Goal: Task Accomplishment & Management: Manage account settings

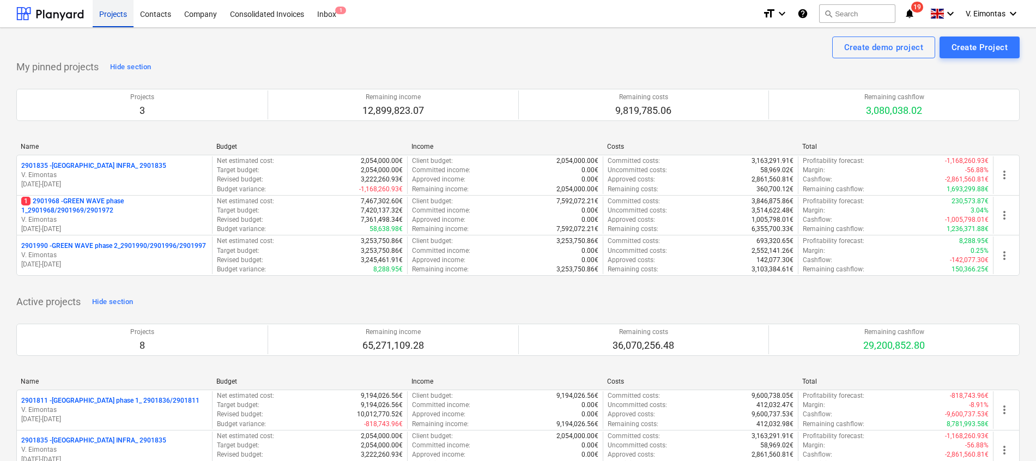
click at [113, 19] on div "Projects" at bounding box center [113, 13] width 41 height 28
click at [84, 204] on p "1 2901968 - GREEN WAVE phase 1_2901968/2901969/2901972" at bounding box center [114, 206] width 186 height 19
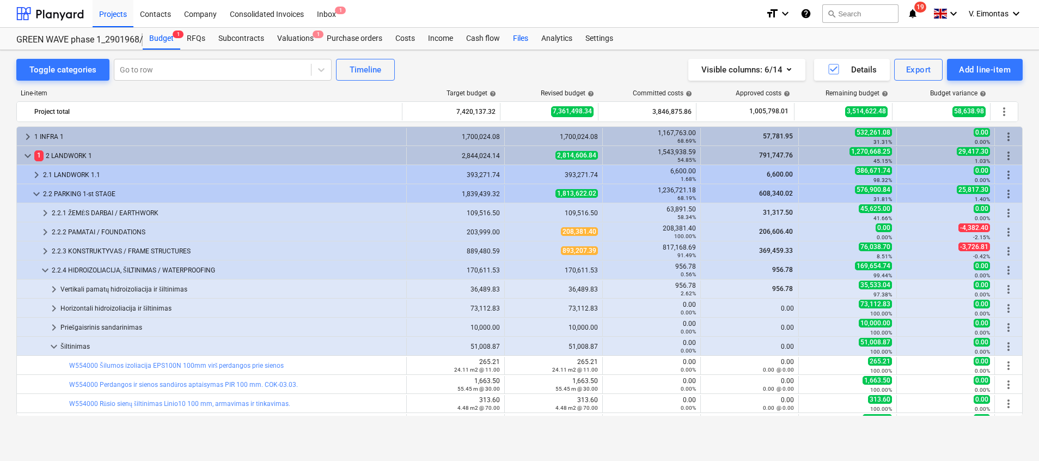
click at [520, 38] on div "Files" at bounding box center [521, 39] width 28 height 22
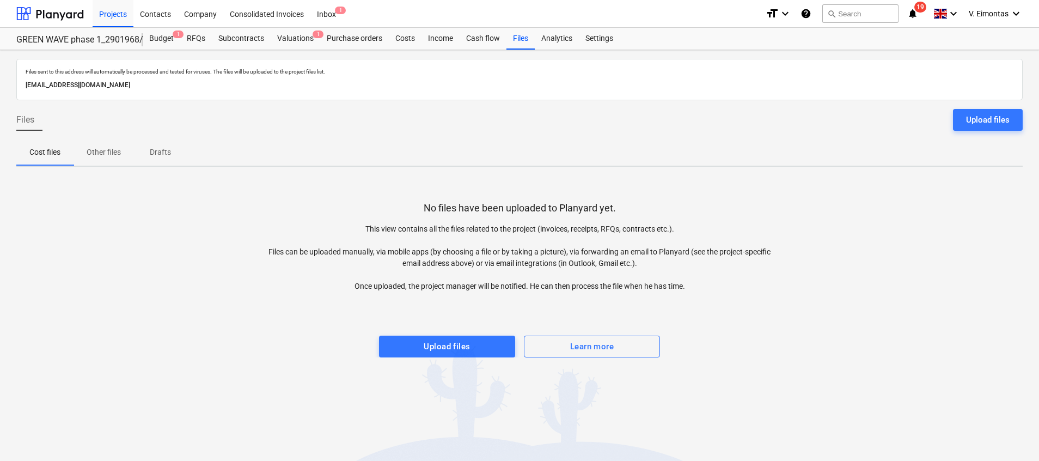
click at [491, 354] on button "Upload files" at bounding box center [447, 347] width 136 height 22
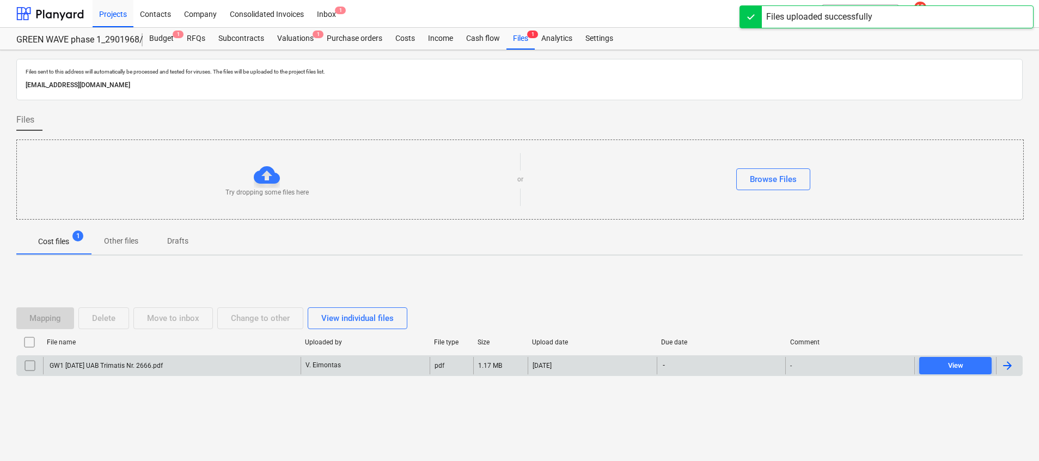
click at [197, 369] on div "GW1 [DATE] UAB Trimatis Nr. 2666.pdf" at bounding box center [172, 365] width 258 height 17
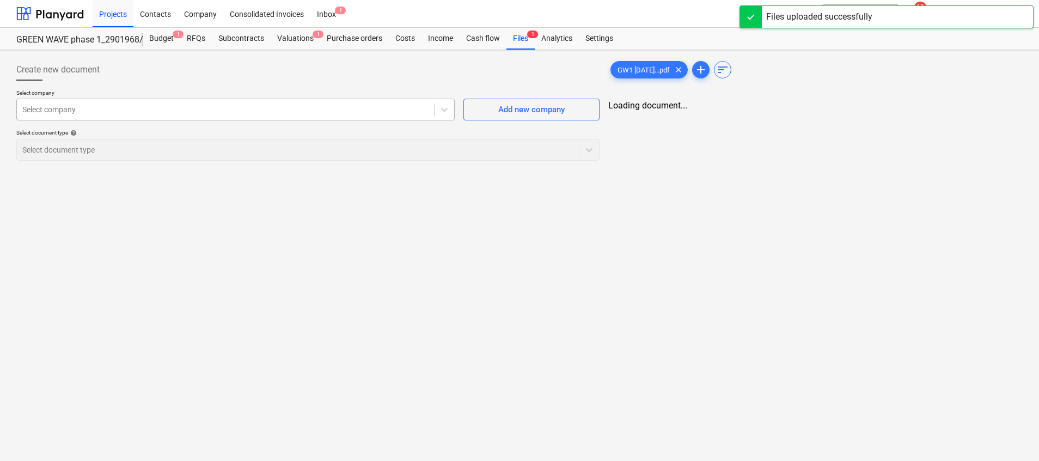
click at [160, 104] on div at bounding box center [225, 109] width 406 height 11
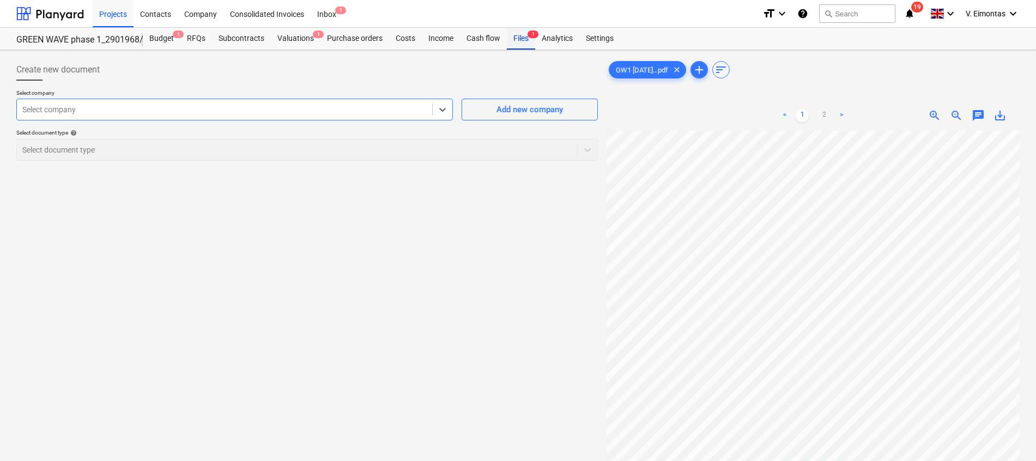
click at [521, 45] on div "Files 1" at bounding box center [521, 39] width 28 height 22
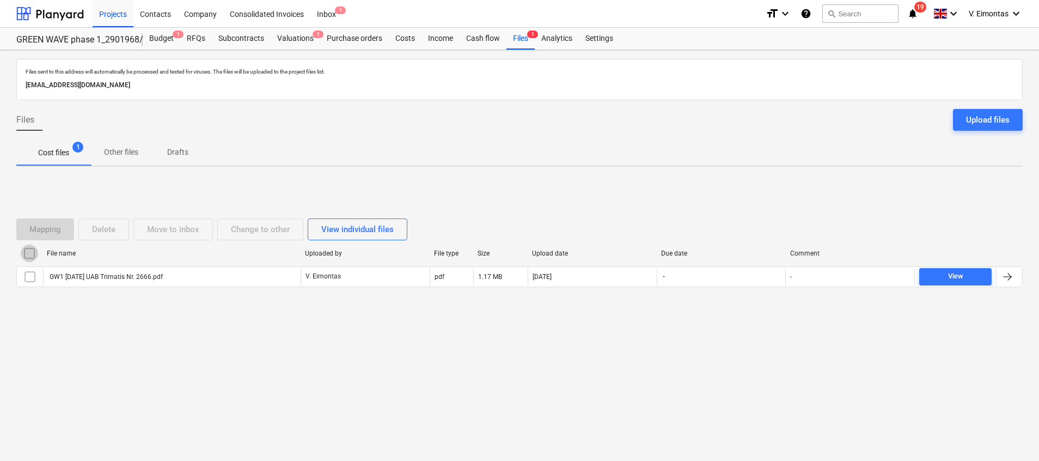
click at [28, 252] on input "checkbox" at bounding box center [29, 253] width 17 height 17
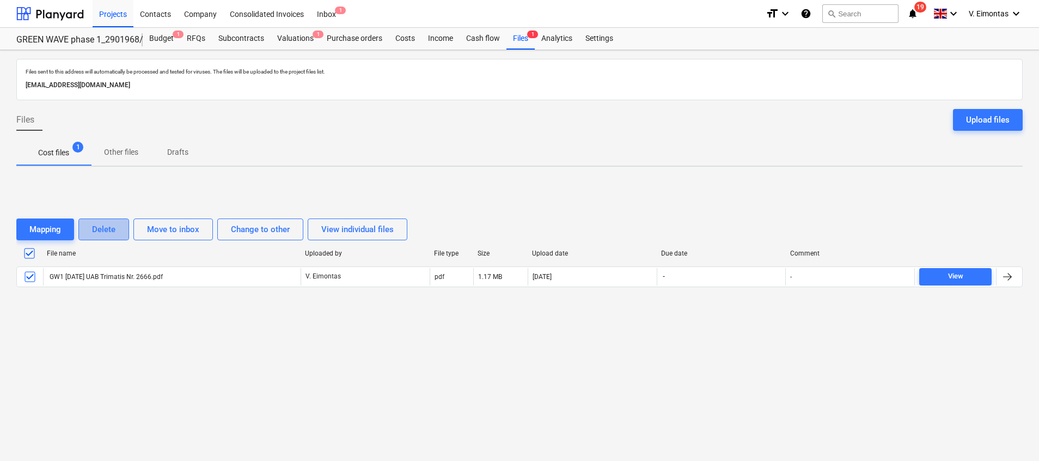
click at [110, 229] on div "Delete" at bounding box center [103, 229] width 23 height 14
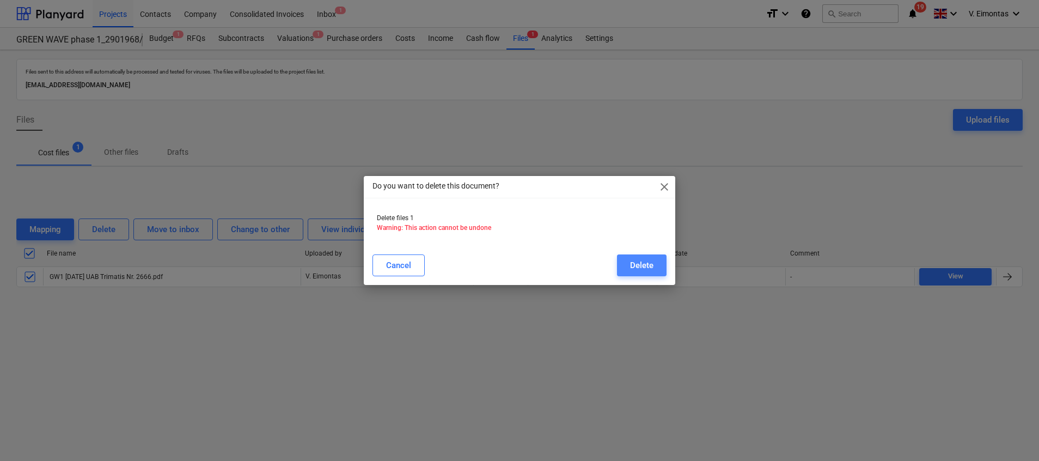
drag, startPoint x: 642, startPoint y: 257, endPoint x: 605, endPoint y: 238, distance: 41.2
click at [642, 258] on button "Delete" at bounding box center [642, 265] width 50 height 22
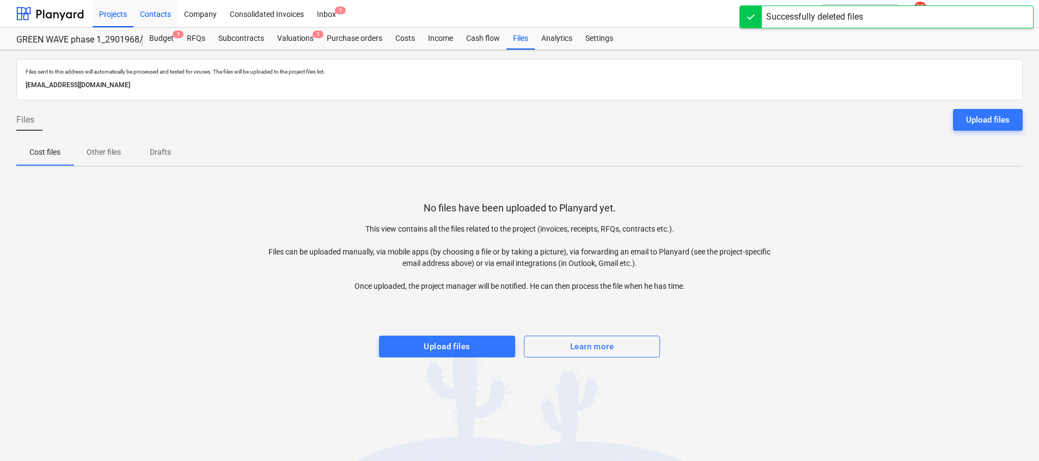
click at [96, 15] on div "Projects" at bounding box center [113, 13] width 41 height 28
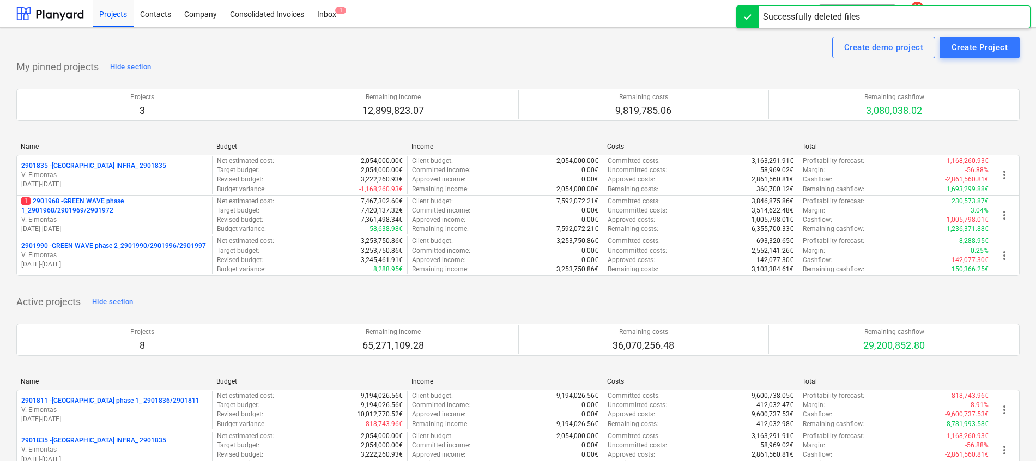
click at [114, 246] on p "2901990 - GREEN WAVE phase 2_2901990/2901996/2901997" at bounding box center [113, 245] width 185 height 9
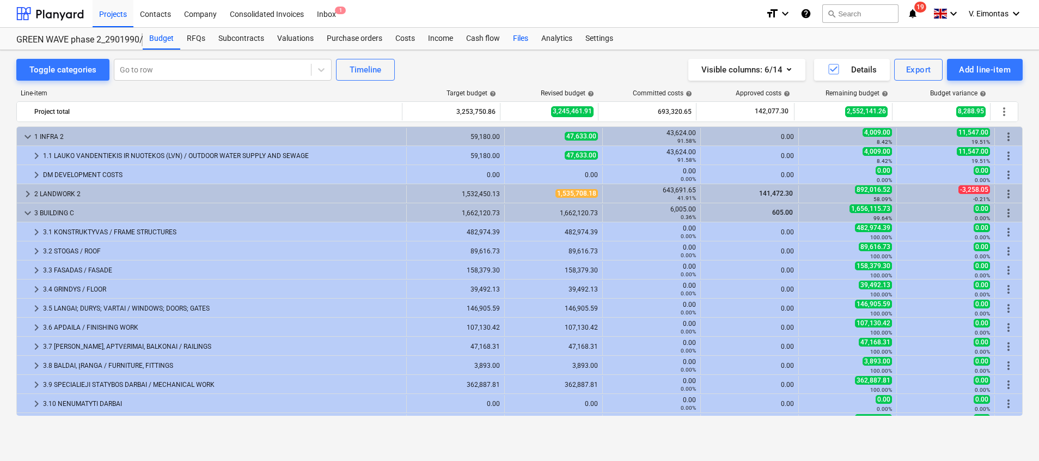
click at [521, 37] on div "Files" at bounding box center [521, 39] width 28 height 22
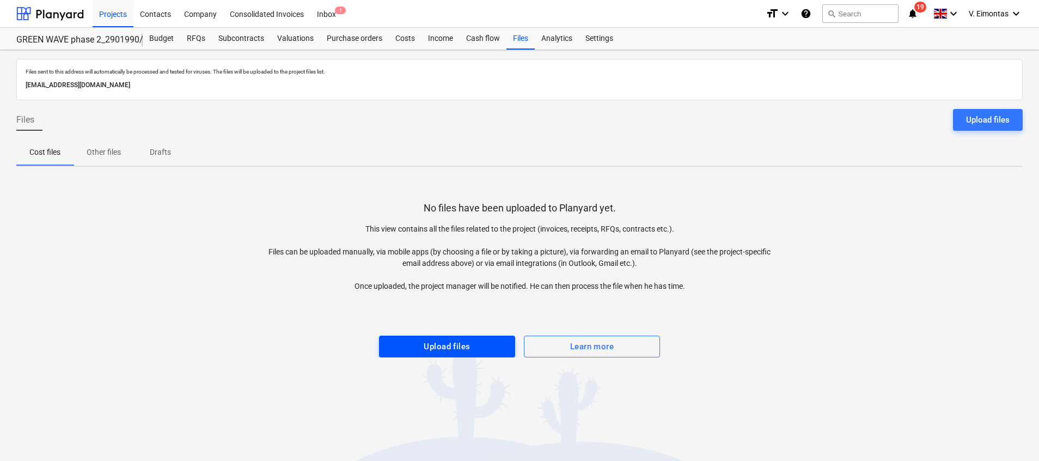
click at [499, 346] on span "Upload files" at bounding box center [447, 346] width 112 height 14
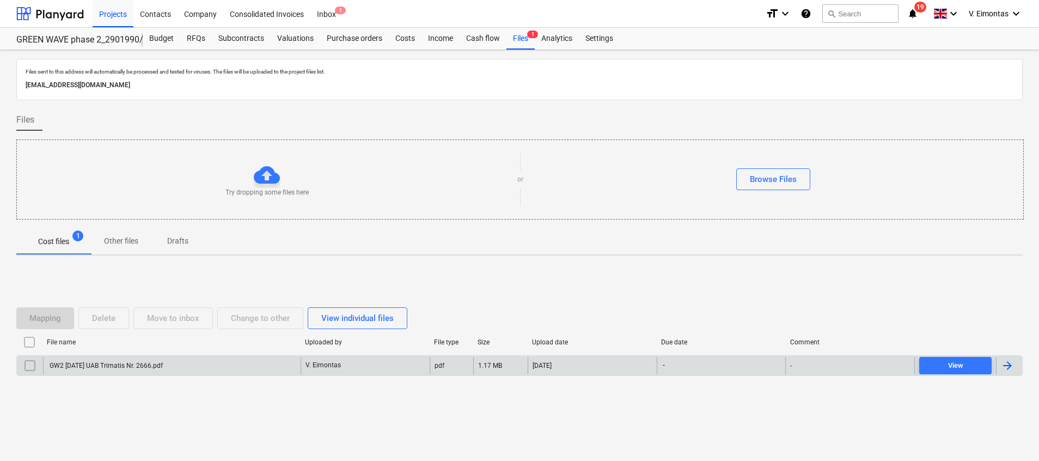
click at [161, 363] on div "GW2 [DATE] UAB Trimatis Nr. 2666.pdf" at bounding box center [105, 366] width 115 height 8
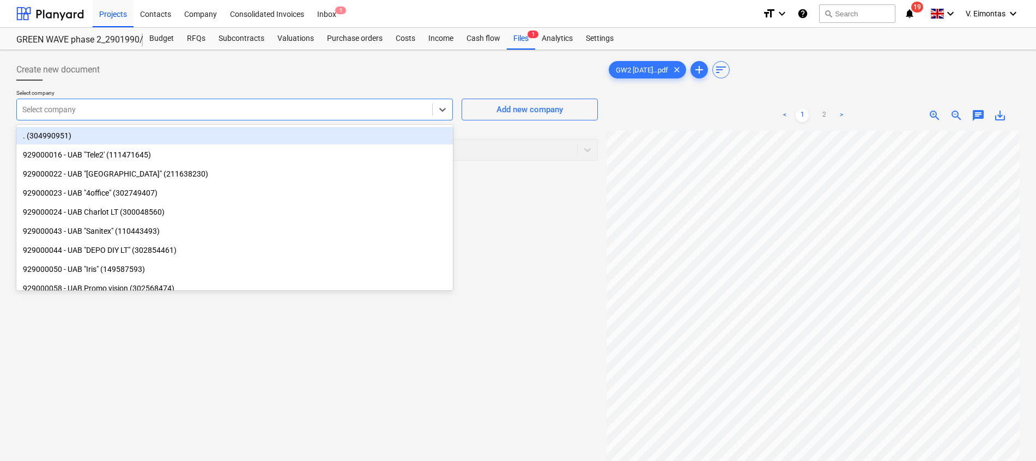
click at [178, 106] on div at bounding box center [224, 109] width 404 height 11
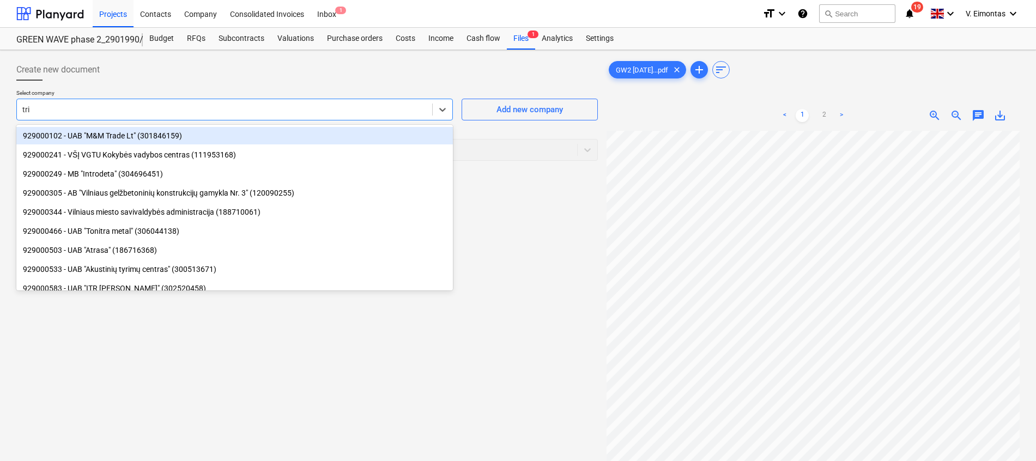
type input "trima"
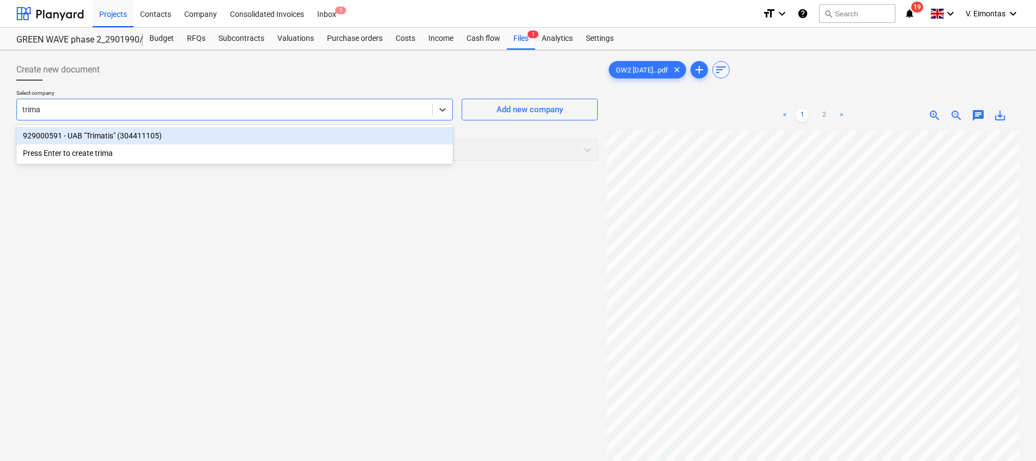
click at [177, 142] on div "929000591 - UAB "Trimatis" (304411105)" at bounding box center [234, 135] width 436 height 17
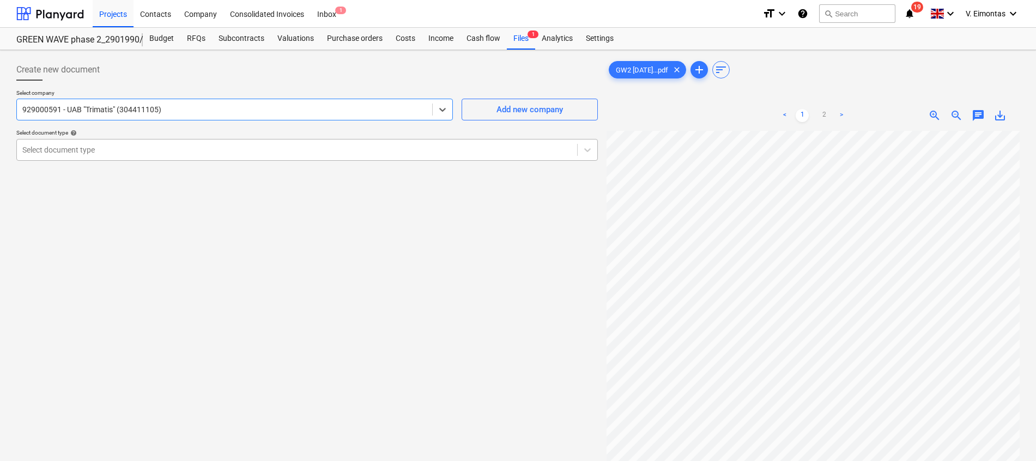
click at [152, 150] on div at bounding box center [296, 149] width 549 height 11
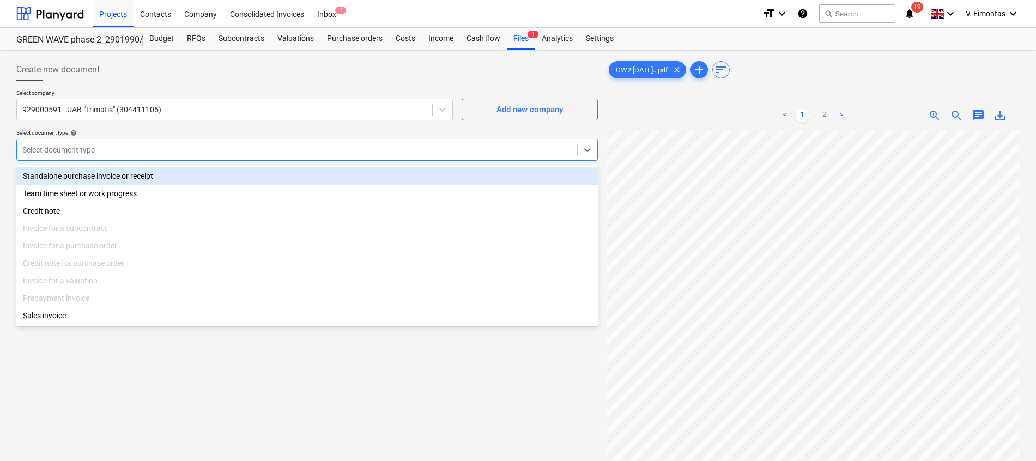
click at [82, 175] on div "Standalone purchase invoice or receipt" at bounding box center [306, 175] width 581 height 17
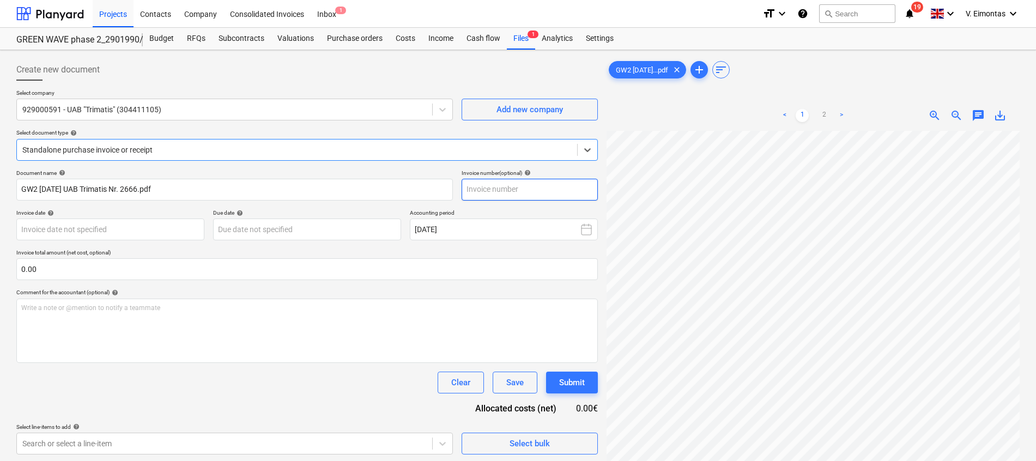
click at [506, 186] on input "text" at bounding box center [529, 190] width 136 height 22
type input "2666"
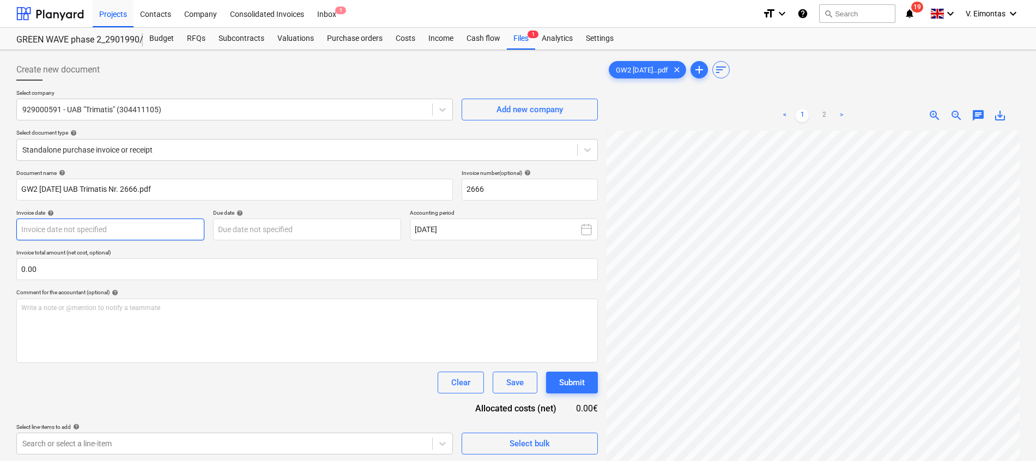
click at [154, 234] on body "Projects Contacts Company Consolidated Invoices Inbox 1 format_size keyboard_ar…" at bounding box center [518, 230] width 1036 height 461
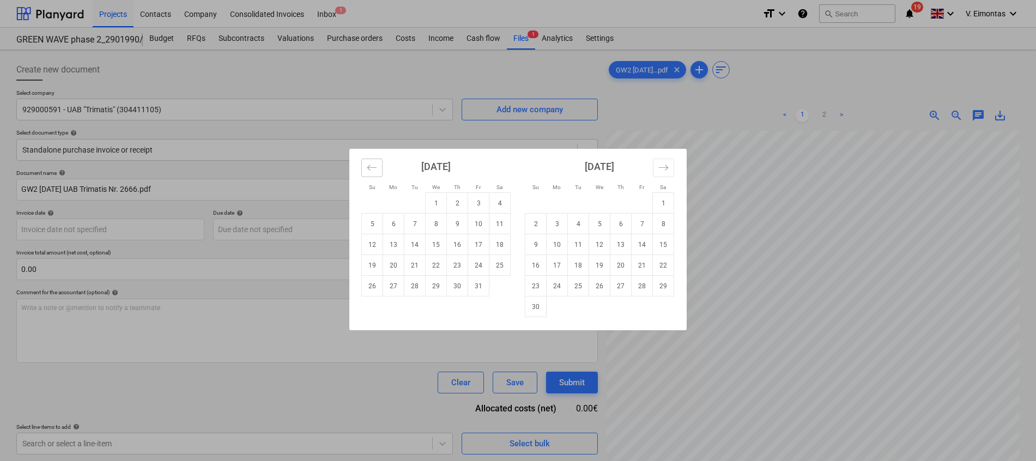
click at [372, 174] on button "Move backward to switch to the previous month." at bounding box center [371, 168] width 21 height 19
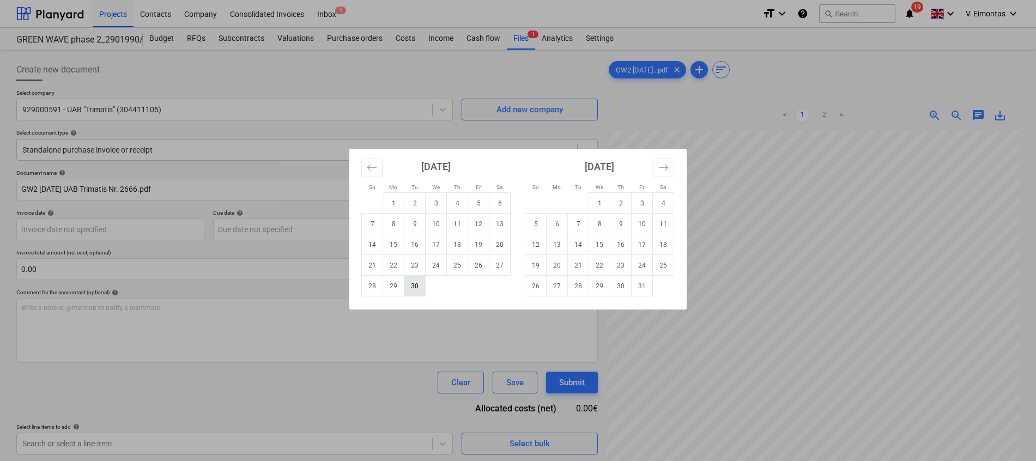
click at [417, 286] on td "30" at bounding box center [414, 286] width 21 height 21
type input "[DATE]"
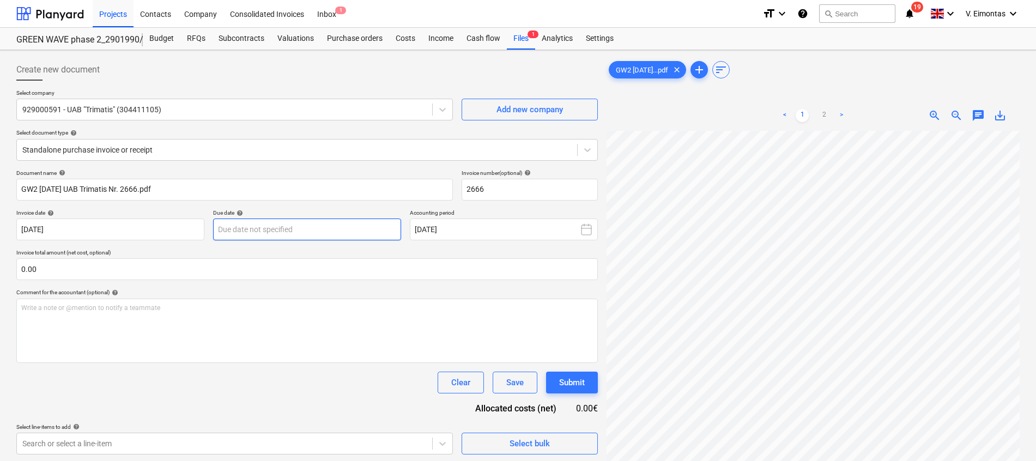
click at [295, 224] on body "Projects Contacts Company Consolidated Invoices Inbox 1 format_size keyboard_ar…" at bounding box center [518, 230] width 1036 height 461
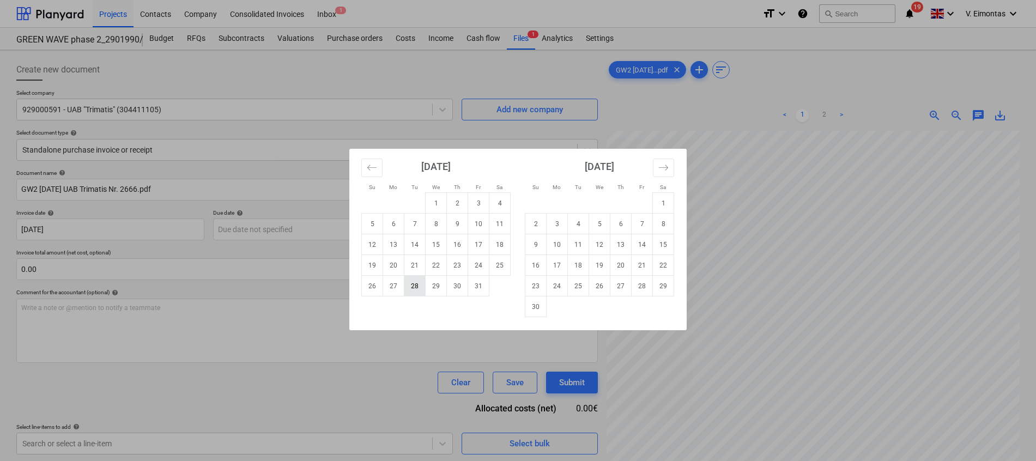
click at [422, 285] on td "28" at bounding box center [414, 286] width 21 height 21
type input "[DATE]"
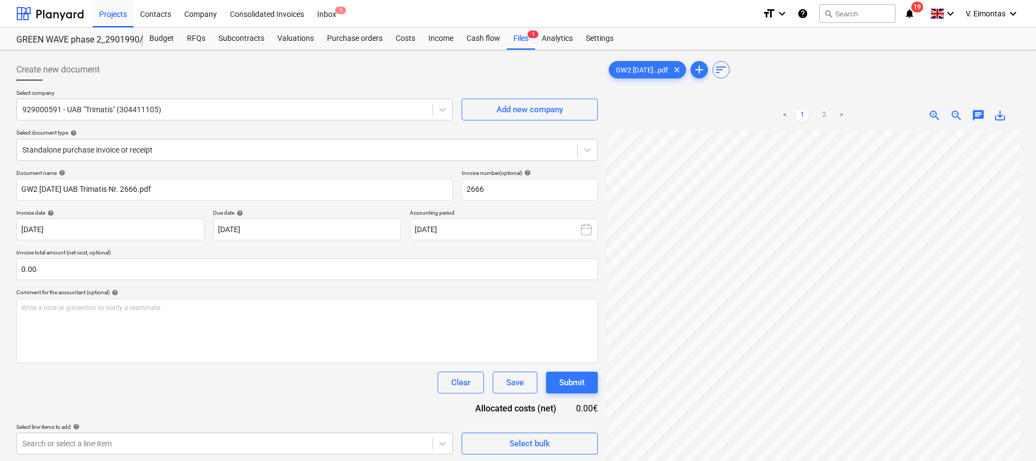
scroll to position [86, 80]
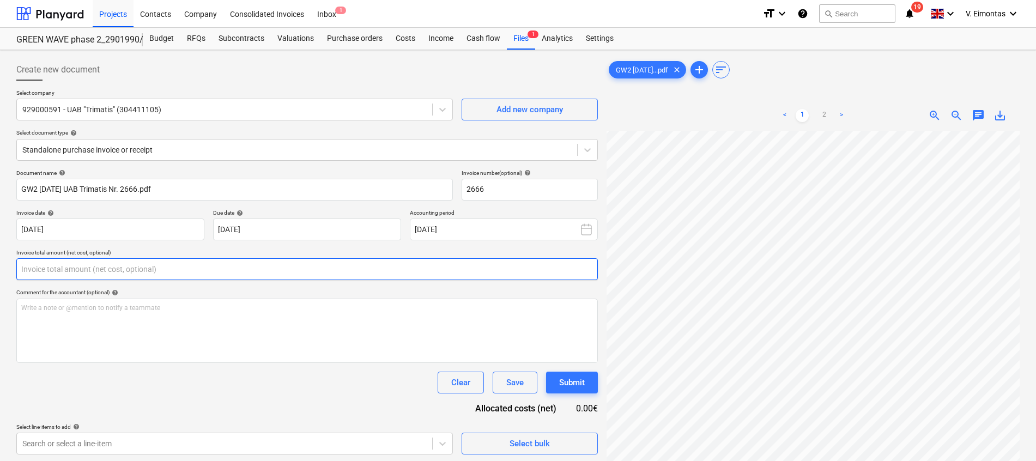
click at [305, 271] on input "text" at bounding box center [306, 269] width 581 height 22
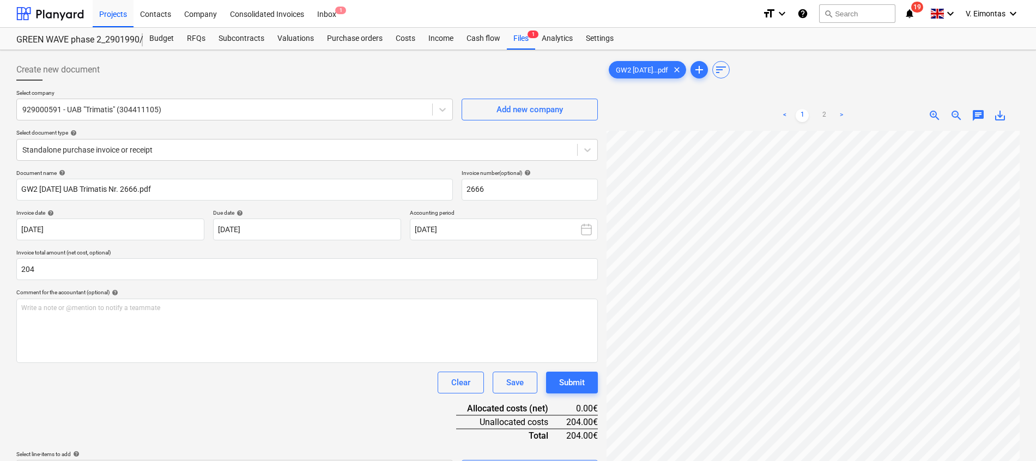
type input "204.00"
click at [300, 390] on div "Clear Save Submit" at bounding box center [306, 383] width 581 height 22
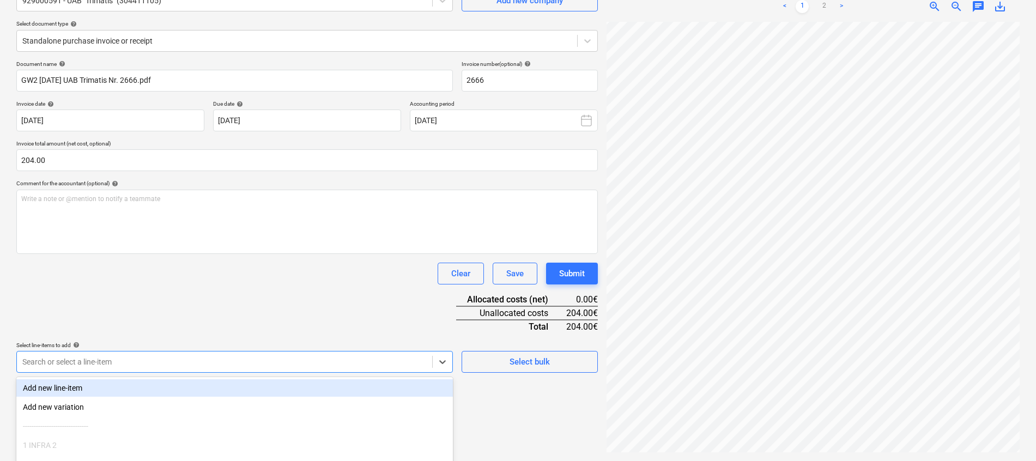
scroll to position [191, 0]
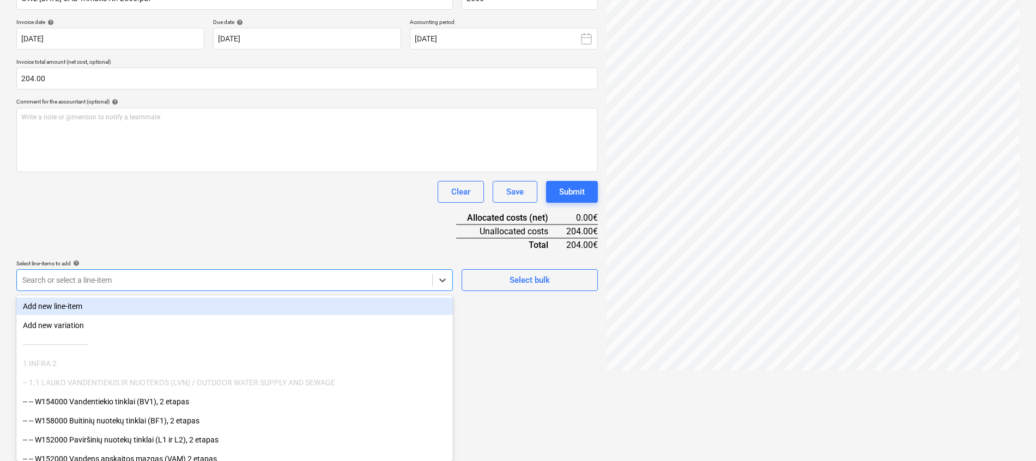
click at [182, 270] on body "Projects Contacts Company Consolidated Invoices Inbox 1 format_size keyboard_ar…" at bounding box center [518, 39] width 1036 height 461
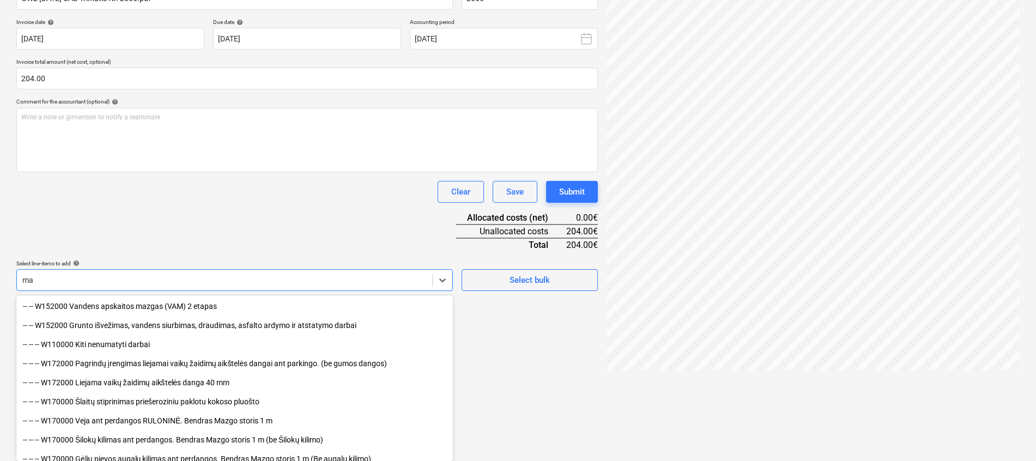
type input "m"
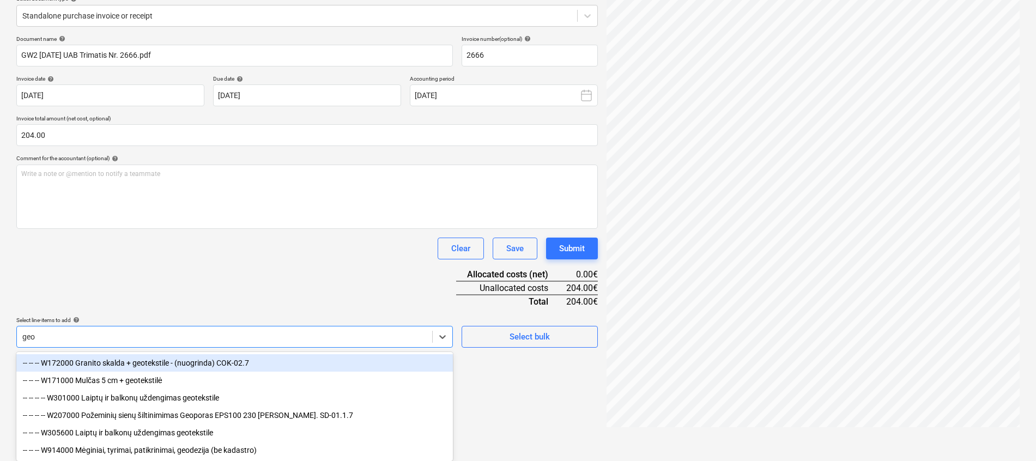
type input "geod"
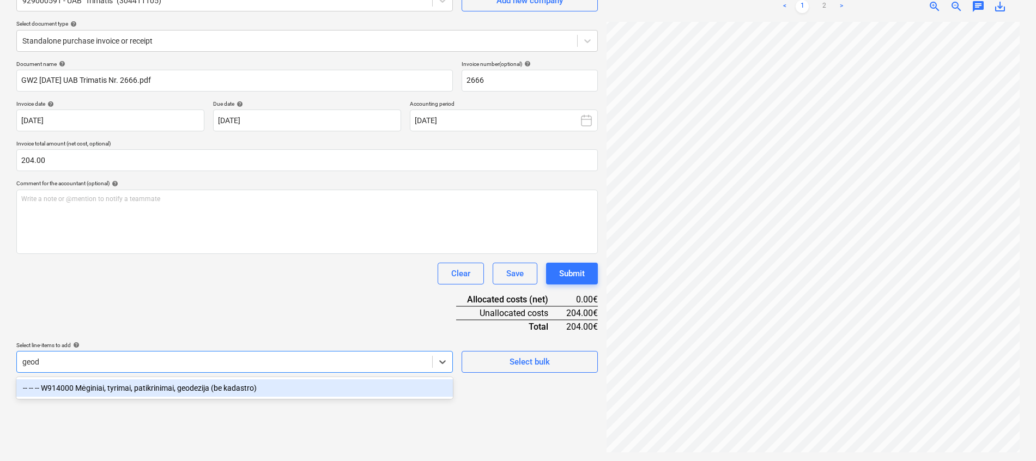
click at [185, 388] on div "-- -- -- W914000 Mėginiai, tyrimai, patikrinimai, geodezija (be kadastro)" at bounding box center [234, 387] width 436 height 17
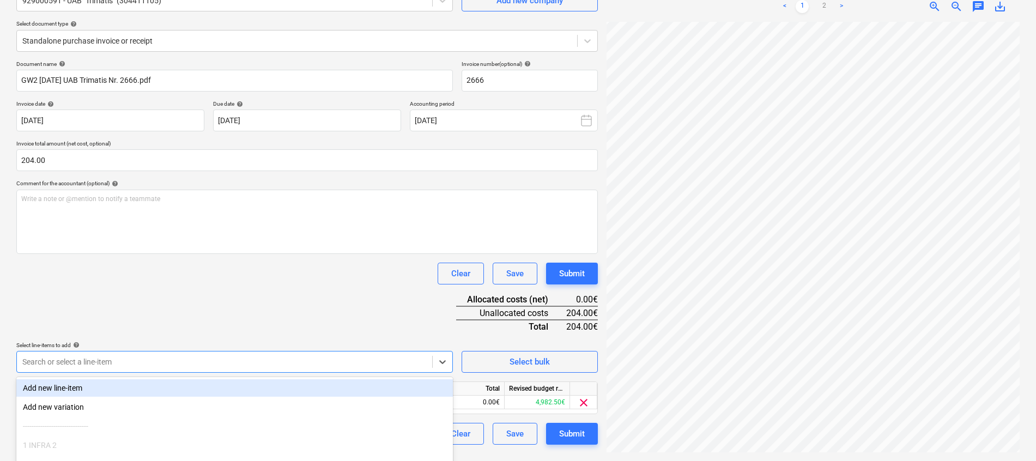
click at [221, 309] on div "Document name help GW2 [DATE] UAB Trimatis Nr. 2666.pdf Invoice number (optiona…" at bounding box center [306, 252] width 581 height 384
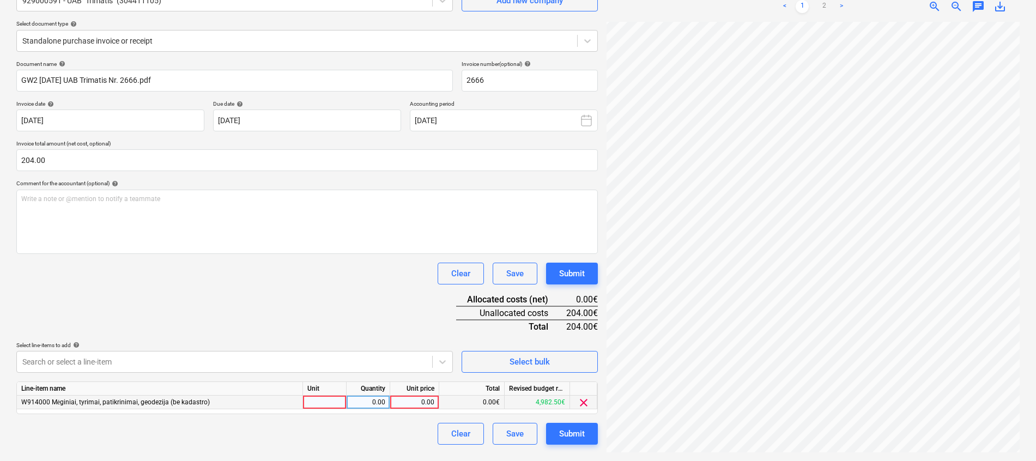
click at [329, 400] on div at bounding box center [325, 402] width 44 height 14
type input "kompl."
type input "204"
click at [282, 291] on div "Document name help GW2 [DATE] UAB Trimatis Nr. 2666.pdf Invoice number (optiona…" at bounding box center [306, 252] width 581 height 384
click at [586, 433] on button "Submit" at bounding box center [572, 434] width 52 height 22
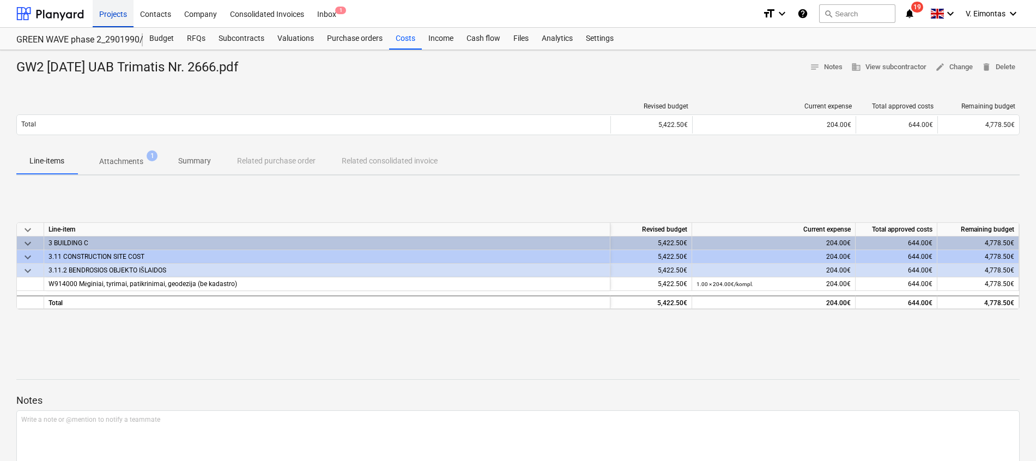
click at [114, 13] on div "Projects" at bounding box center [113, 13] width 41 height 28
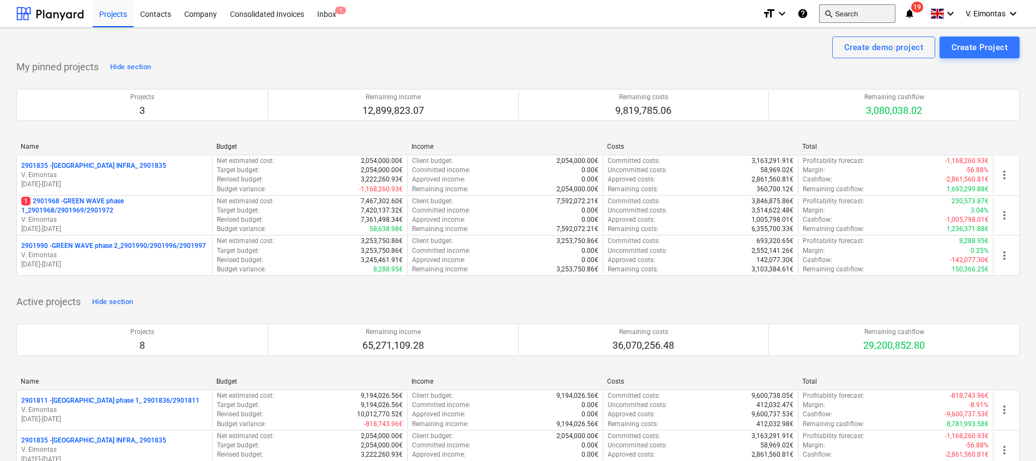
click at [855, 7] on button "search Search" at bounding box center [857, 13] width 76 height 19
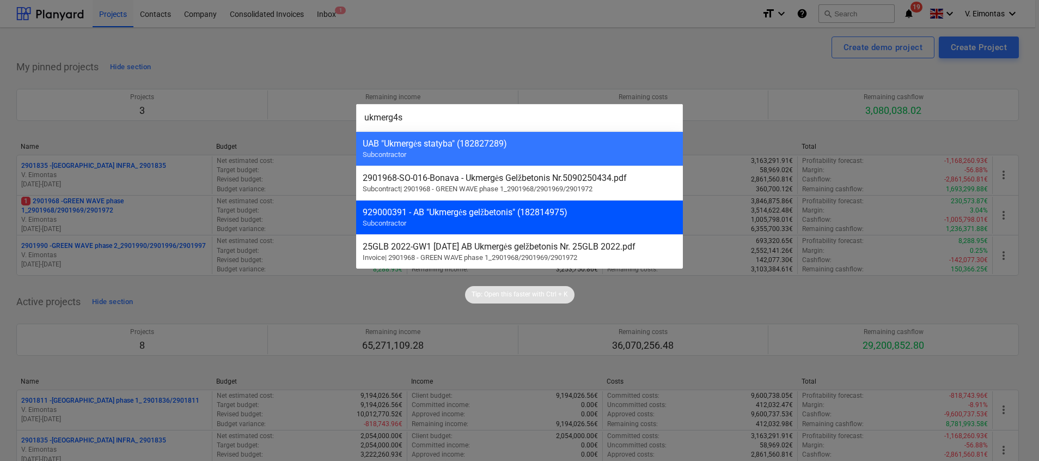
type input "ukmerg4s"
click at [540, 203] on div "929000391 - AB "Ukmergės gelžbetonis" (182814975) Subcontractor" at bounding box center [519, 217] width 327 height 34
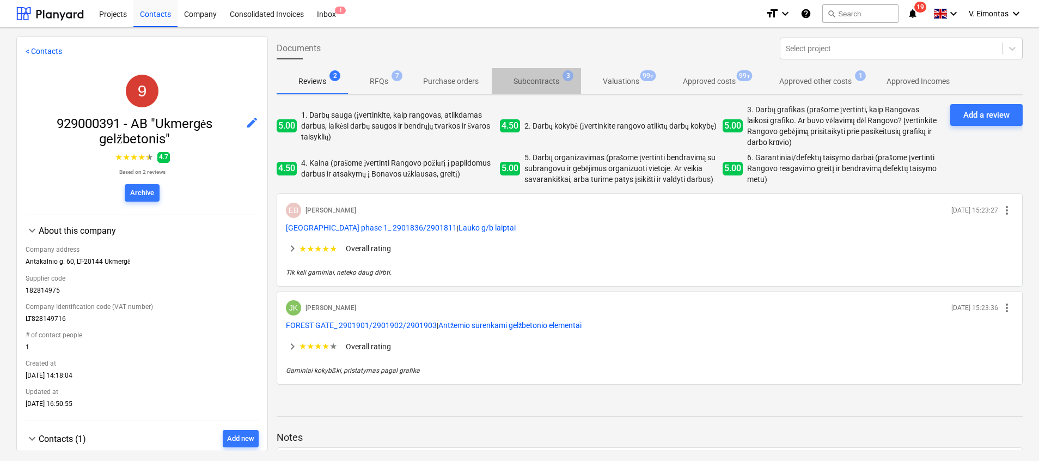
click at [564, 80] on span "3" at bounding box center [568, 75] width 11 height 11
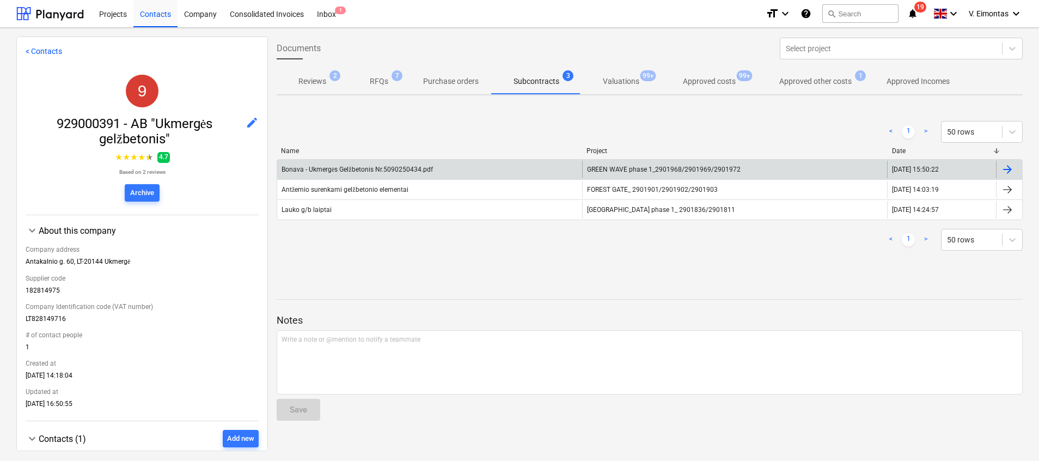
click at [607, 165] on div "GREEN WAVE phase 1_2901968/2901969/2901972" at bounding box center [734, 169] width 305 height 17
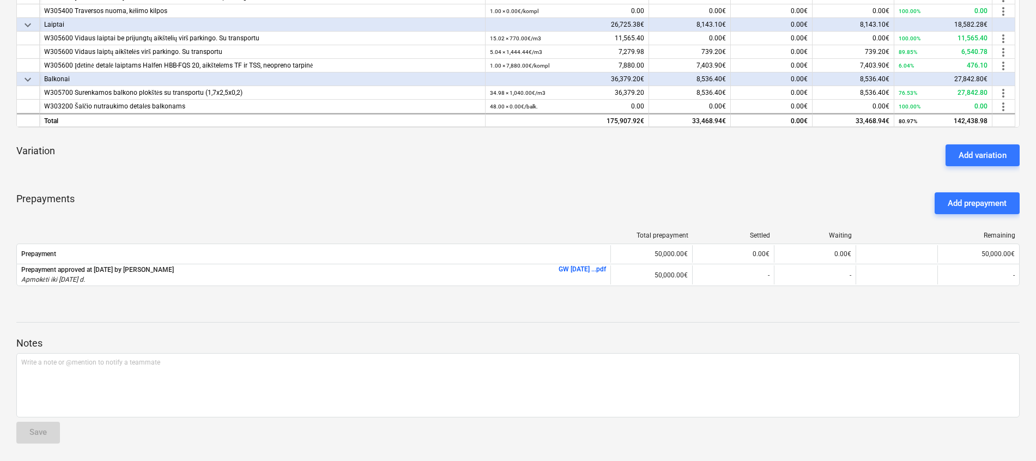
scroll to position [191, 0]
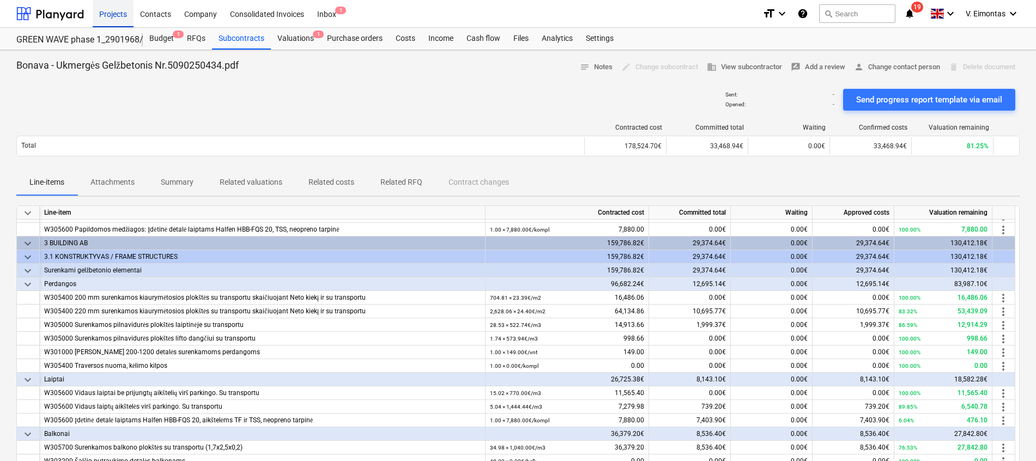
click at [124, 15] on div "Projects" at bounding box center [113, 13] width 41 height 28
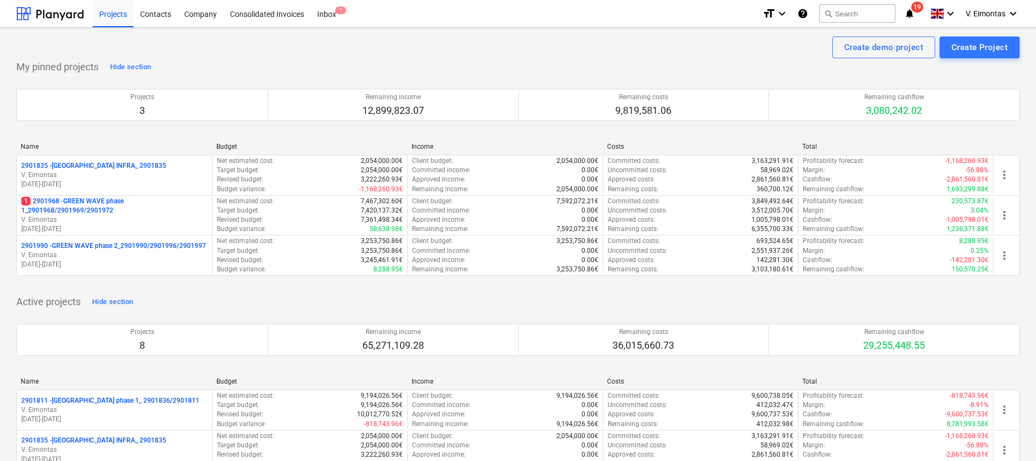
click at [488, 63] on div "My pinned projects Hide section Projects 3 Remaining income 12,899,823.07 Remai…" at bounding box center [517, 173] width 1003 height 230
